Goal: Find specific page/section: Find specific page/section

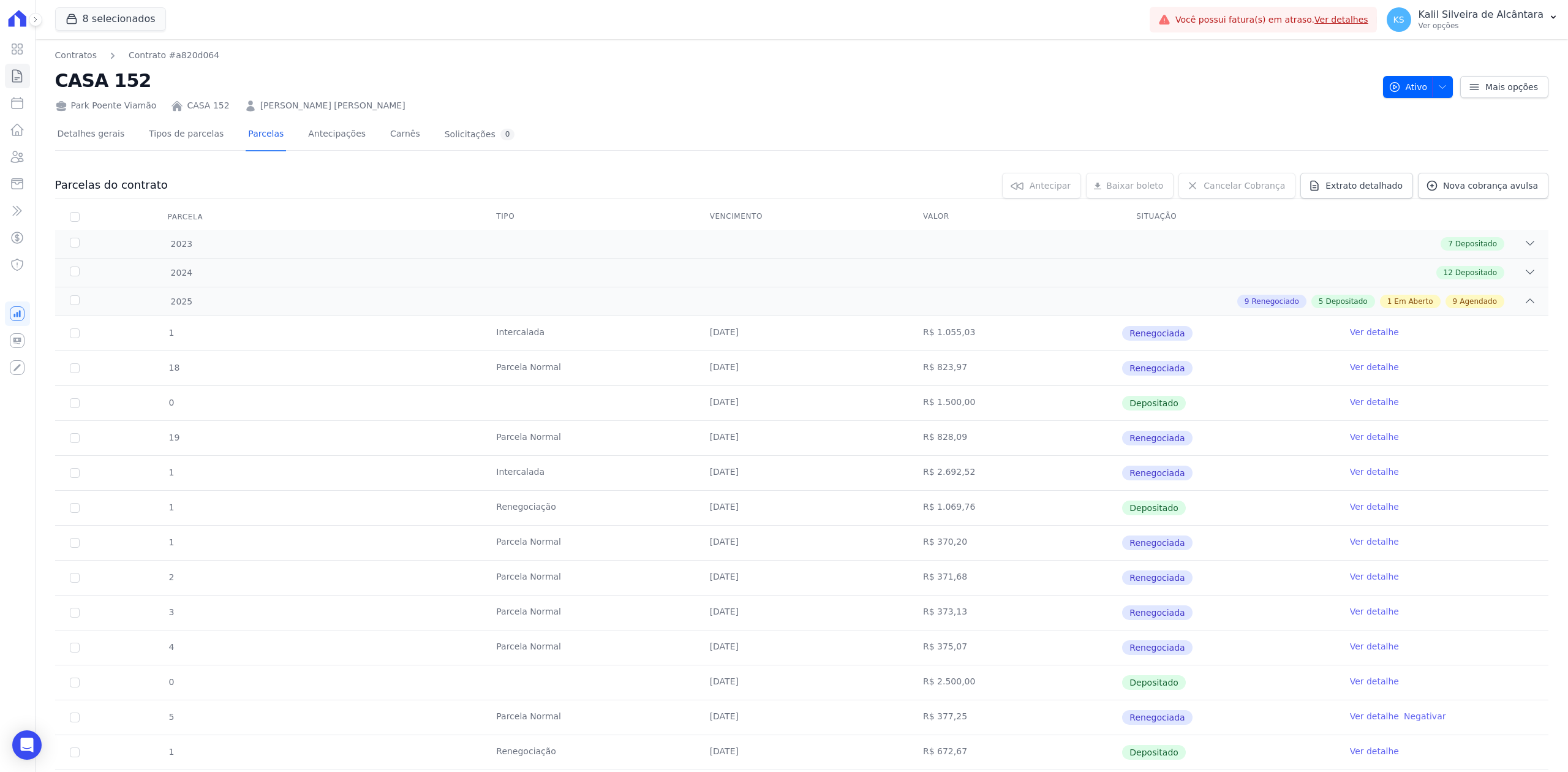
scroll to position [511, 0]
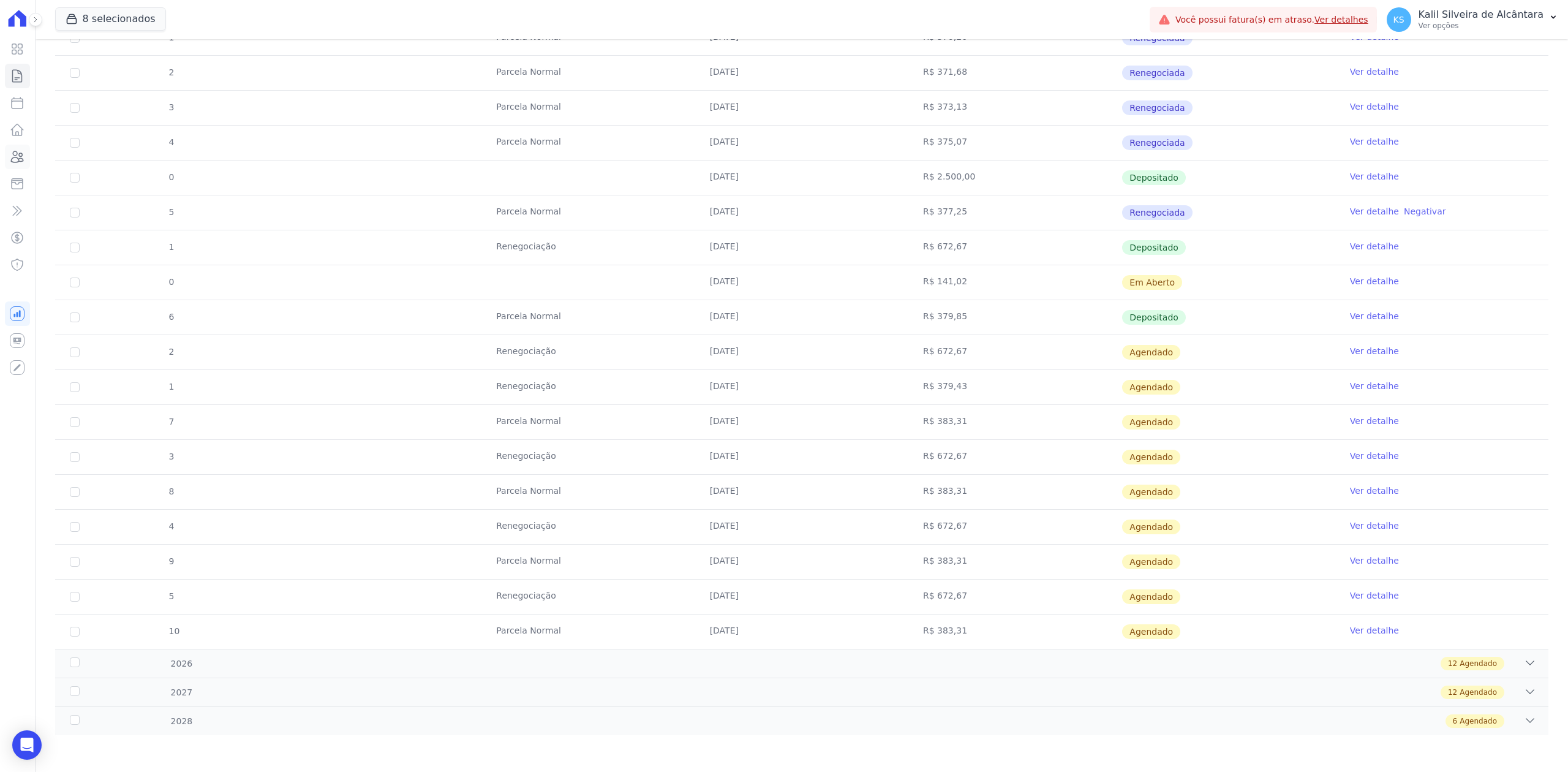
click at [27, 163] on link "Clientes" at bounding box center [17, 157] width 25 height 24
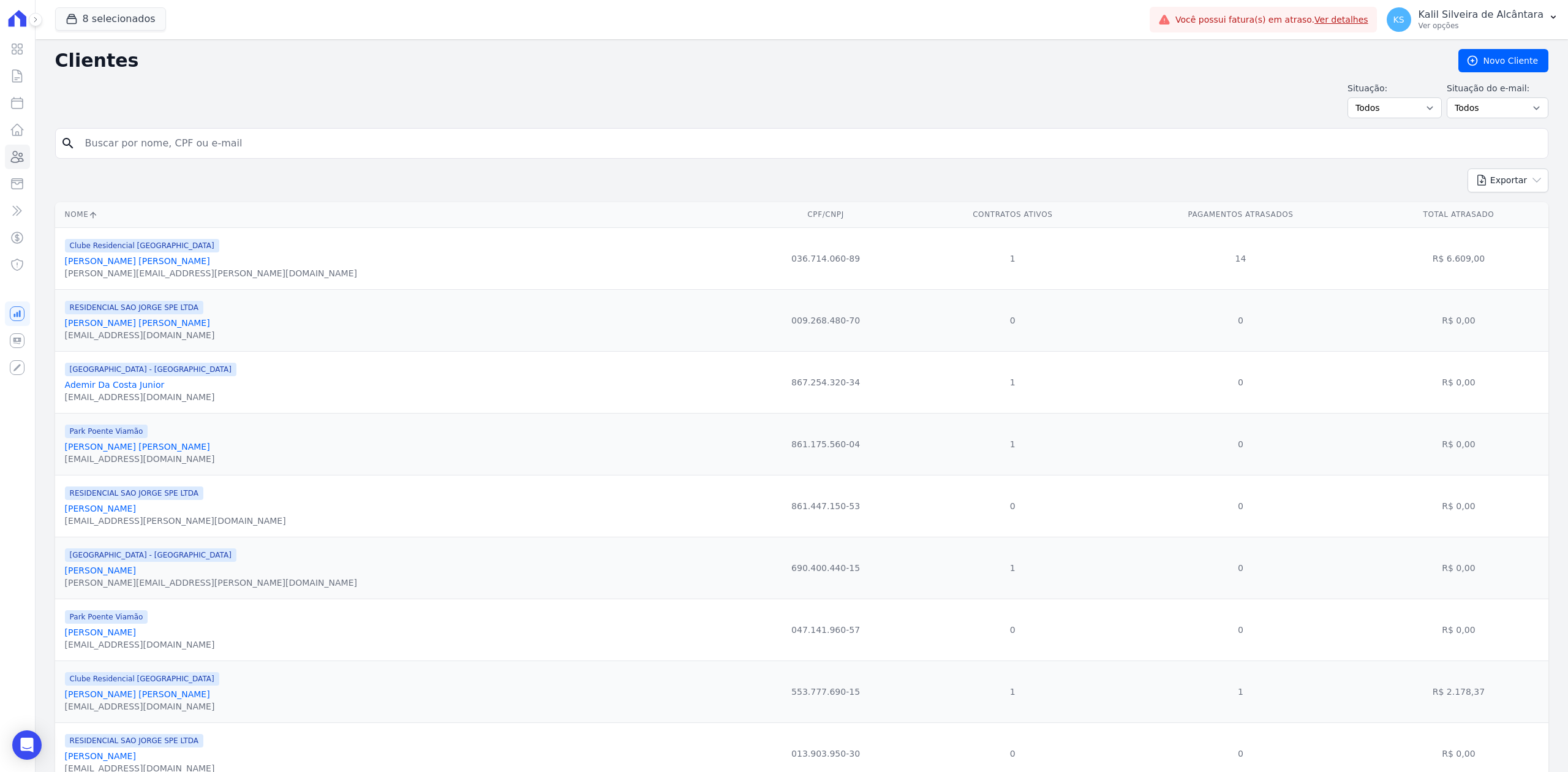
click at [349, 140] on input "search" at bounding box center [810, 143] width 1465 height 24
type input "stefanyyu"
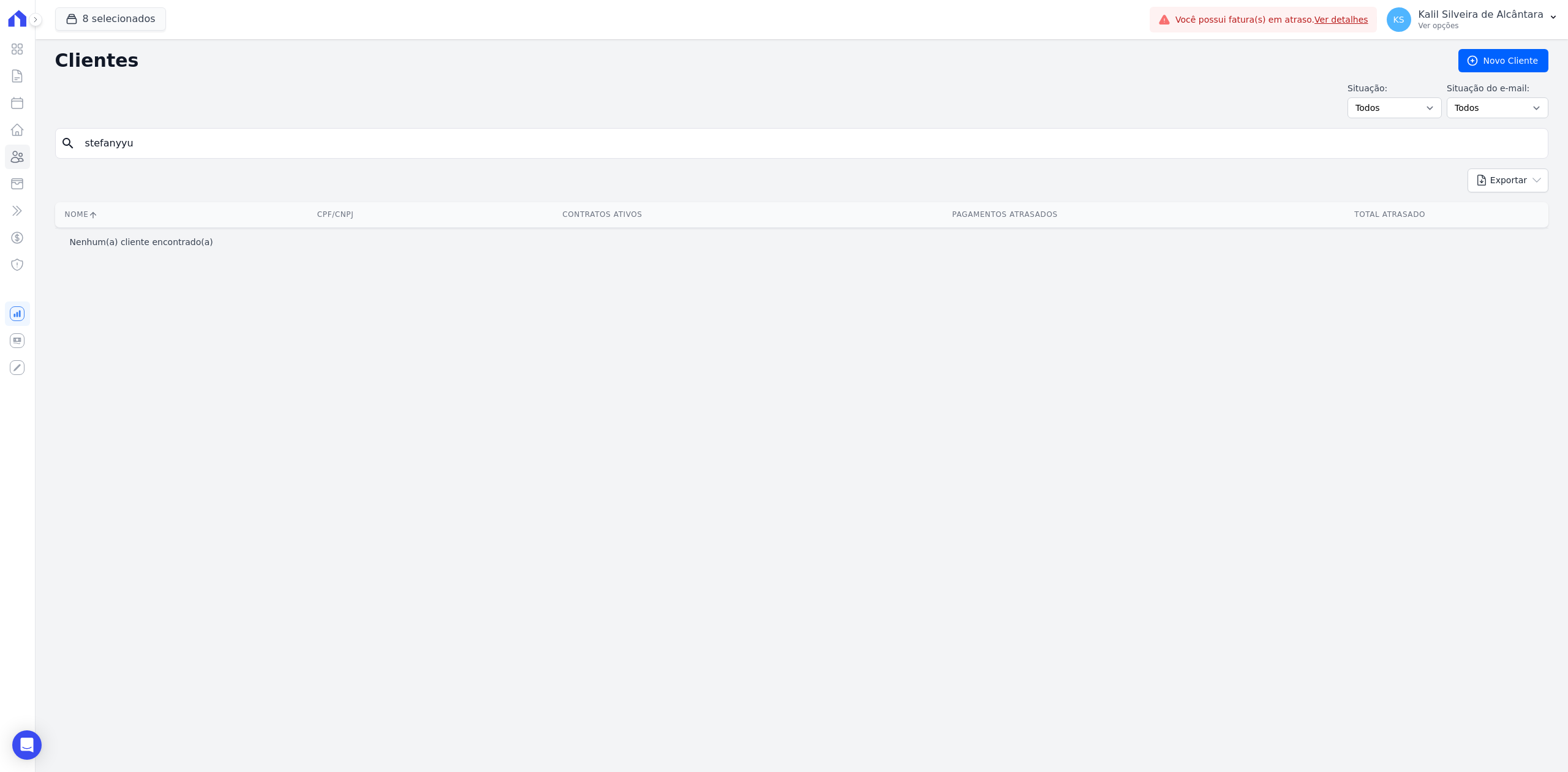
click at [283, 149] on input "stefanyyu" at bounding box center [810, 143] width 1465 height 24
type input "[PERSON_NAME]"
click at [283, 149] on input "[PERSON_NAME]" at bounding box center [810, 143] width 1465 height 24
type input "[PERSON_NAME]"
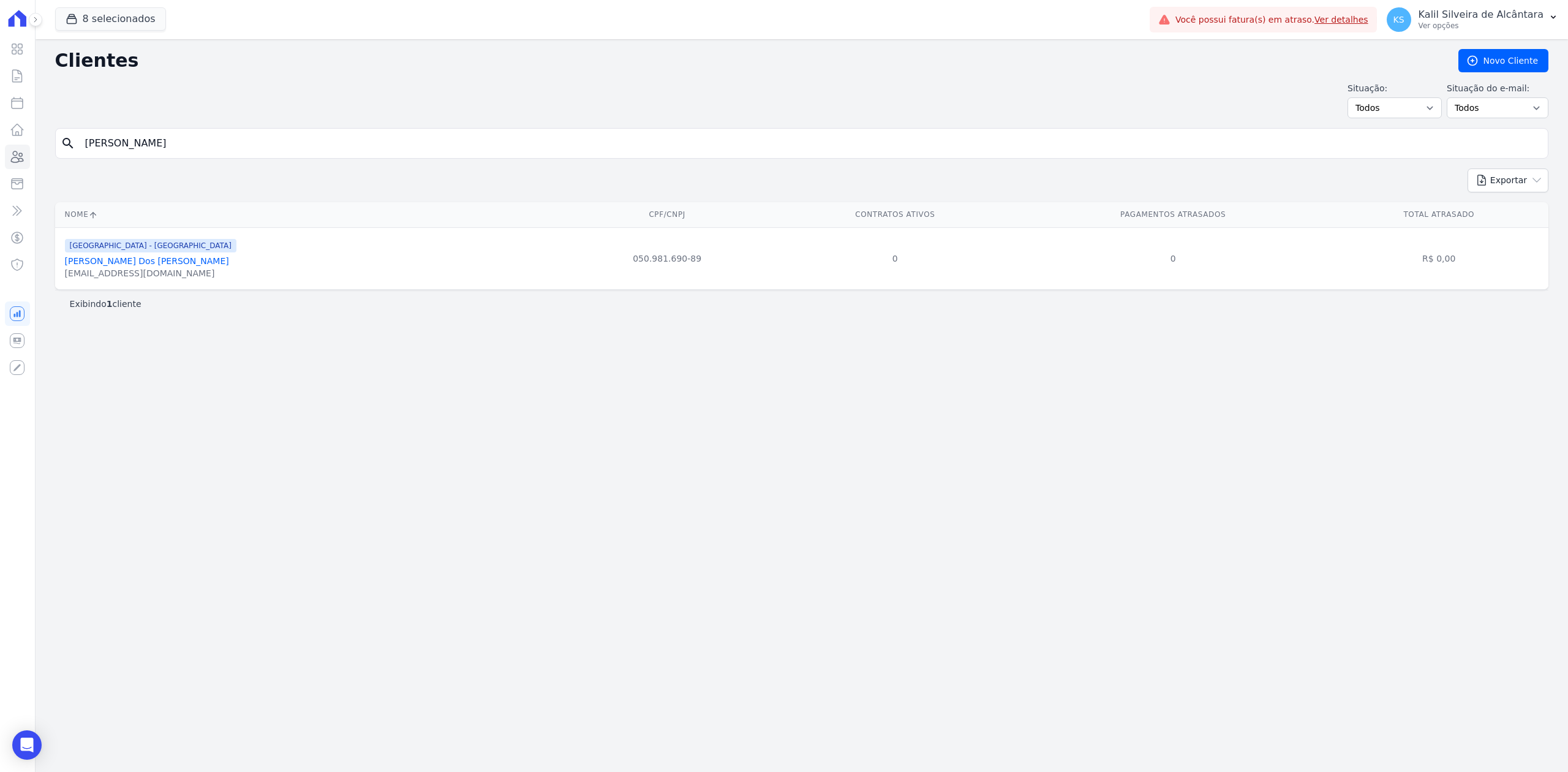
click at [212, 266] on link "[PERSON_NAME] Dos [PERSON_NAME]" at bounding box center [147, 261] width 164 height 10
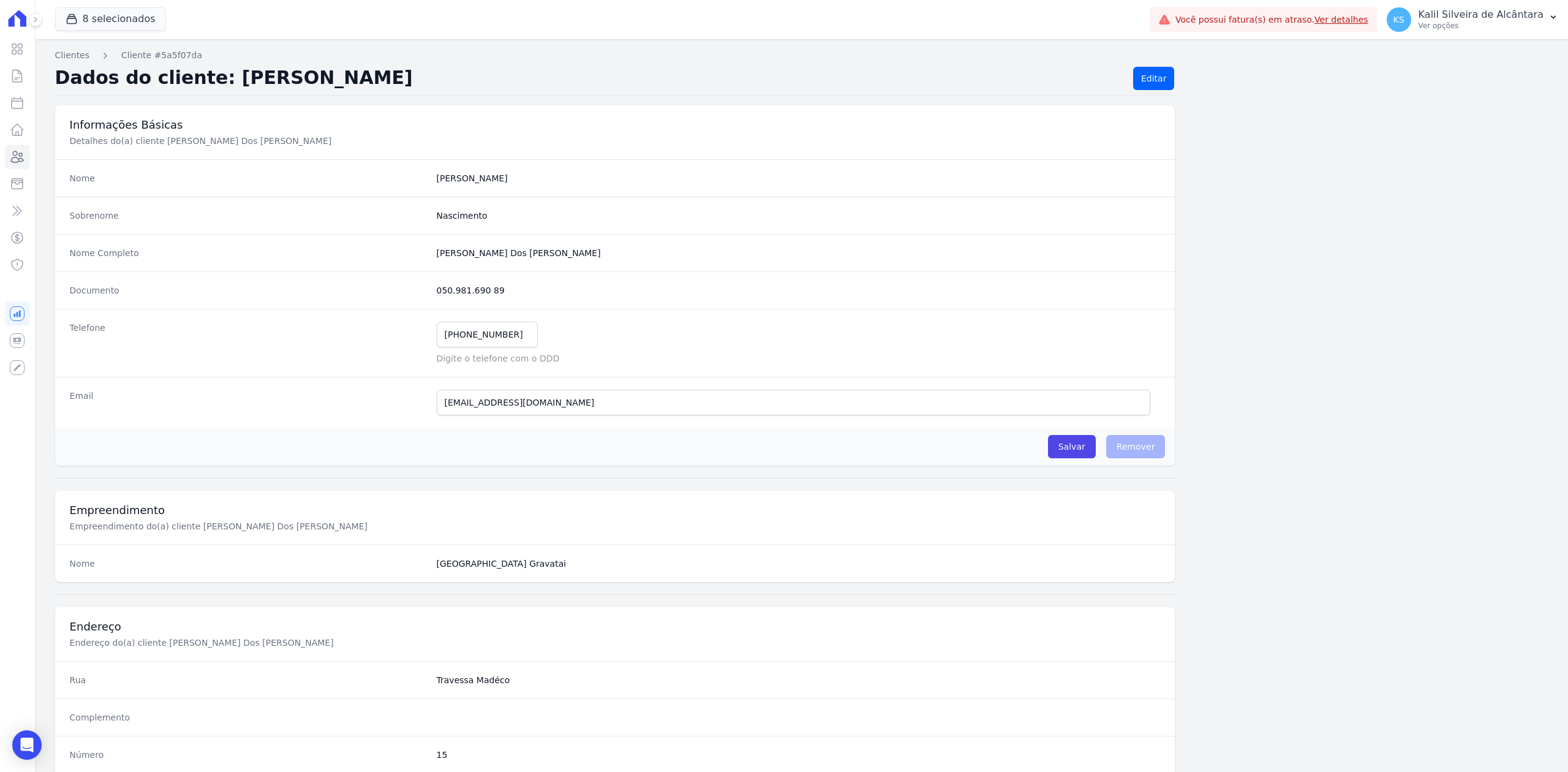
drag, startPoint x: 610, startPoint y: 246, endPoint x: 424, endPoint y: 256, distance: 186.3
click at [424, 256] on div "Nome Completo [PERSON_NAME] Dos [PERSON_NAME]" at bounding box center [615, 253] width 1121 height 37
copy div "[PERSON_NAME] Dos [PERSON_NAME]"
